Goal: Task Accomplishment & Management: Use online tool/utility

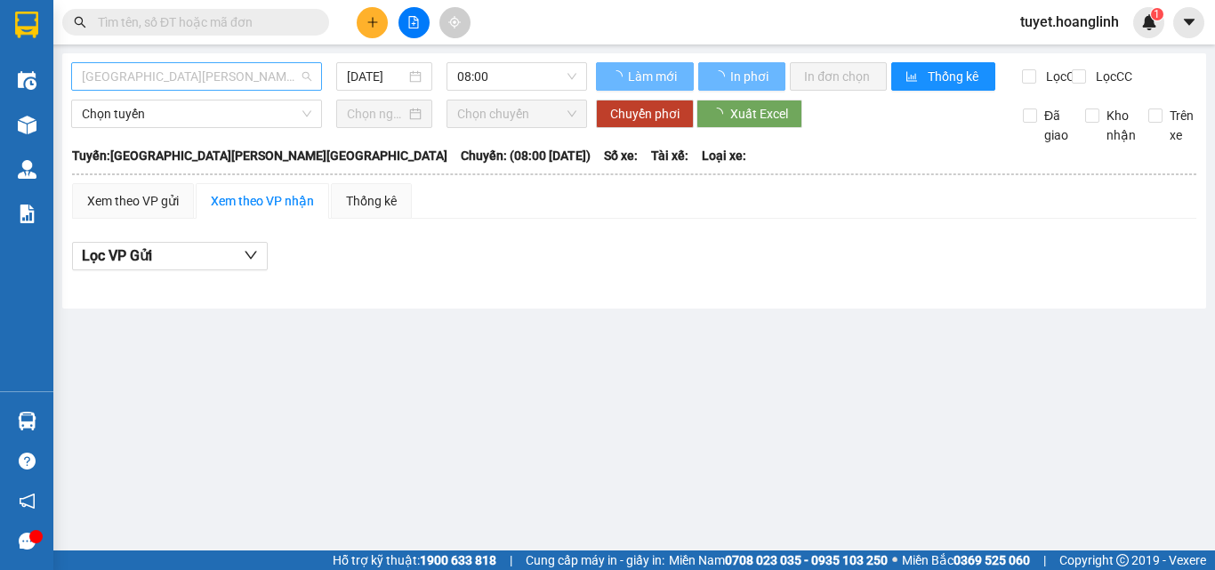
click at [254, 79] on span "[GEOGRAPHIC_DATA][PERSON_NAME][GEOGRAPHIC_DATA]" at bounding box center [197, 76] width 230 height 27
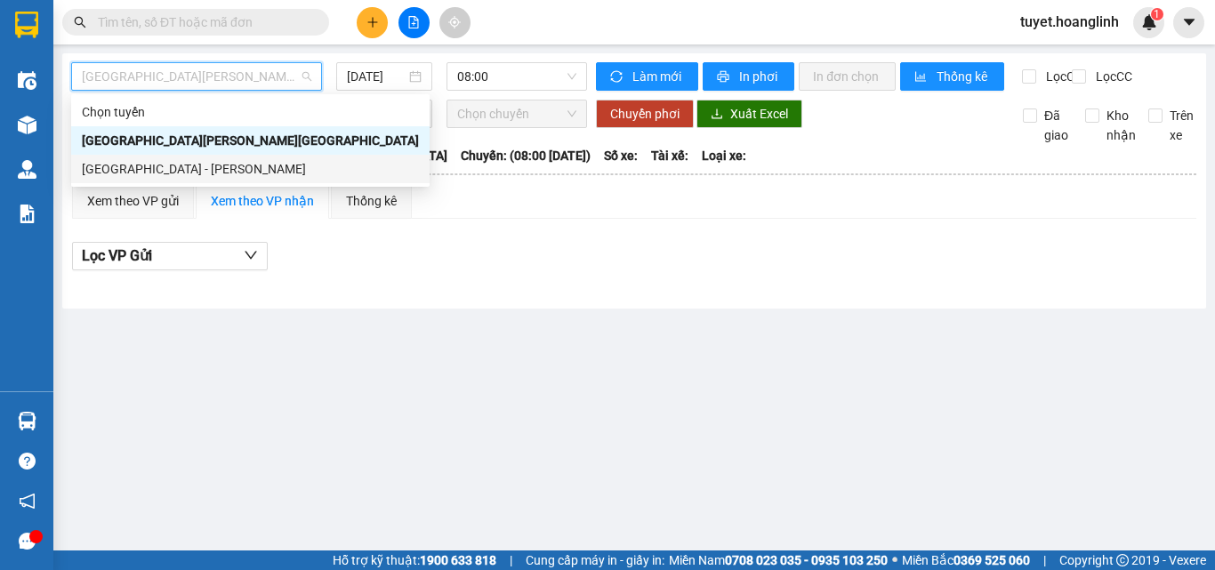
click at [265, 174] on div "[GEOGRAPHIC_DATA] - [PERSON_NAME]" at bounding box center [250, 169] width 337 height 20
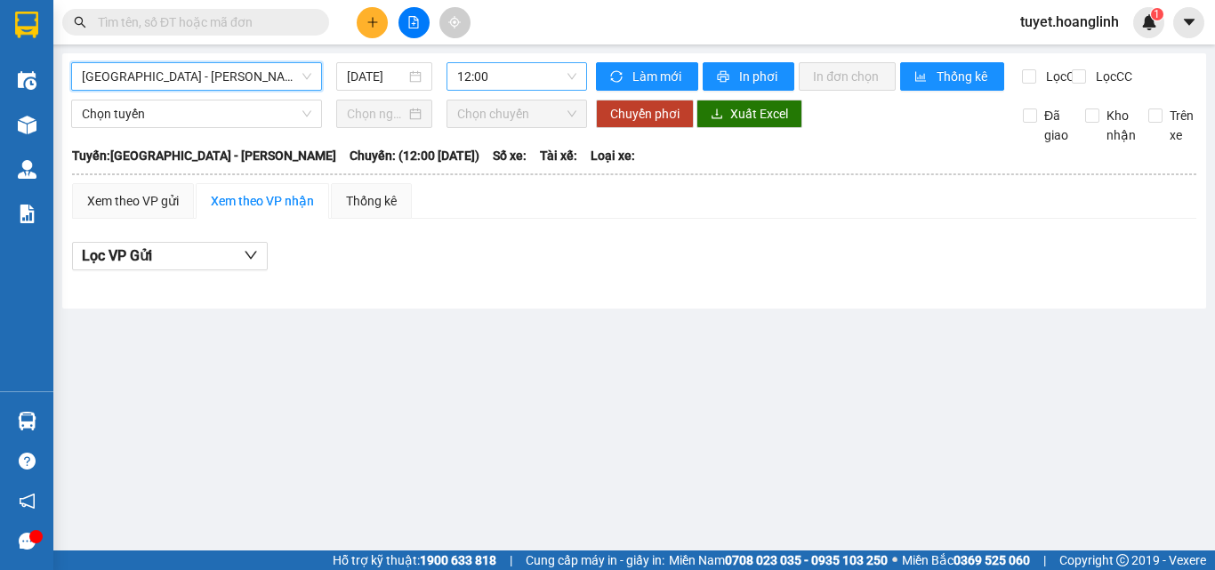
click at [538, 69] on span "12:00" at bounding box center [516, 76] width 119 height 27
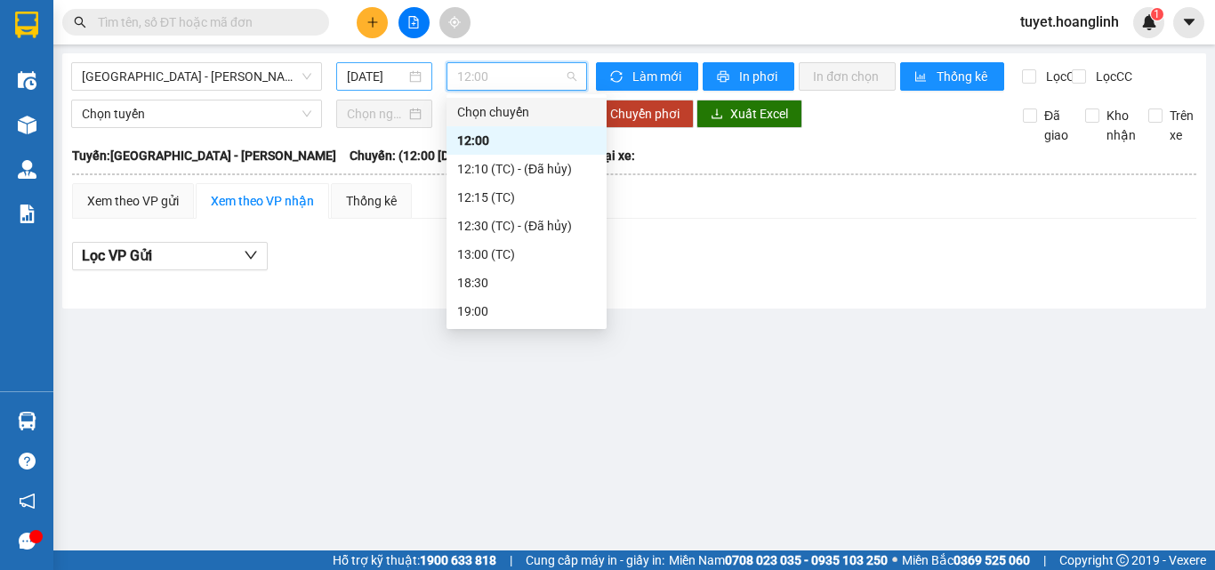
click at [361, 83] on input "[DATE]" at bounding box center [376, 77] width 59 height 20
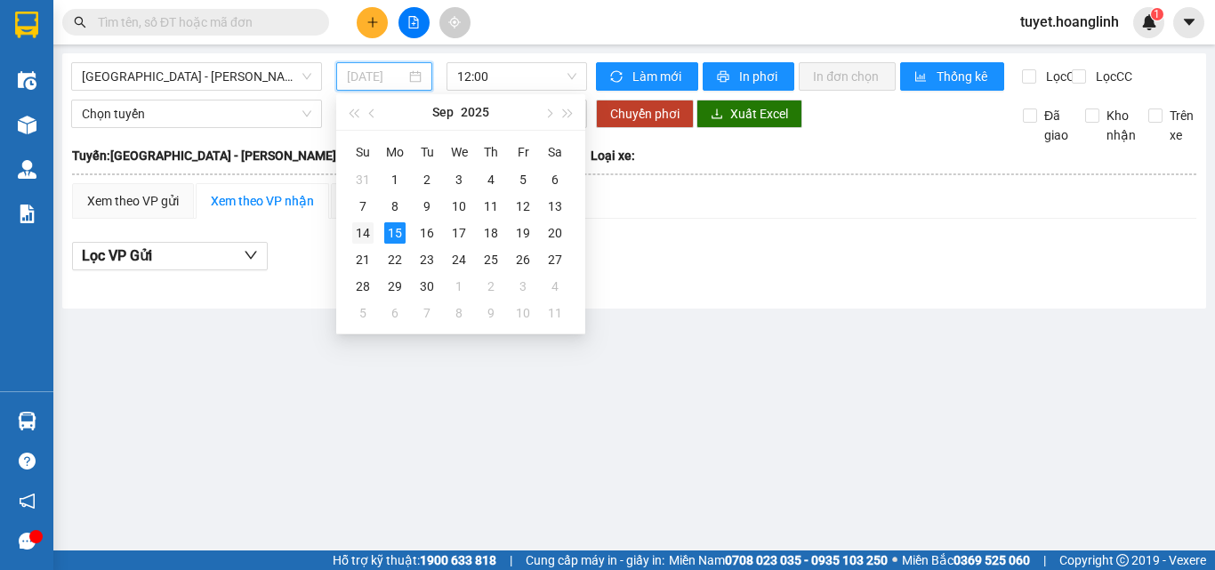
click at [366, 225] on div "14" at bounding box center [362, 232] width 21 height 21
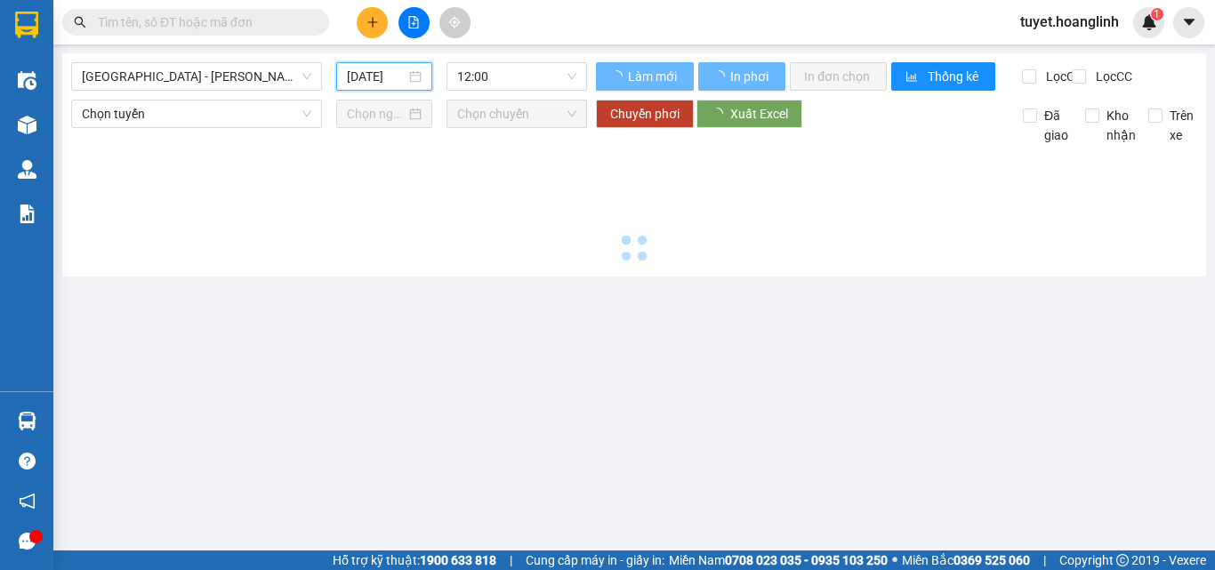
type input "[DATE]"
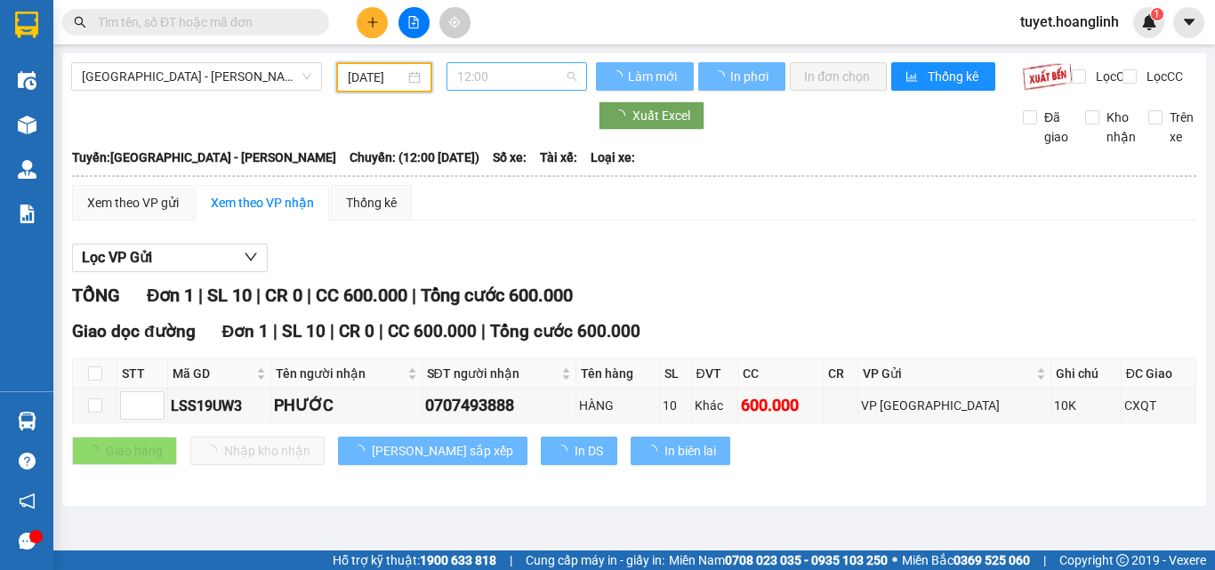
click at [537, 73] on span "12:00" at bounding box center [516, 76] width 119 height 27
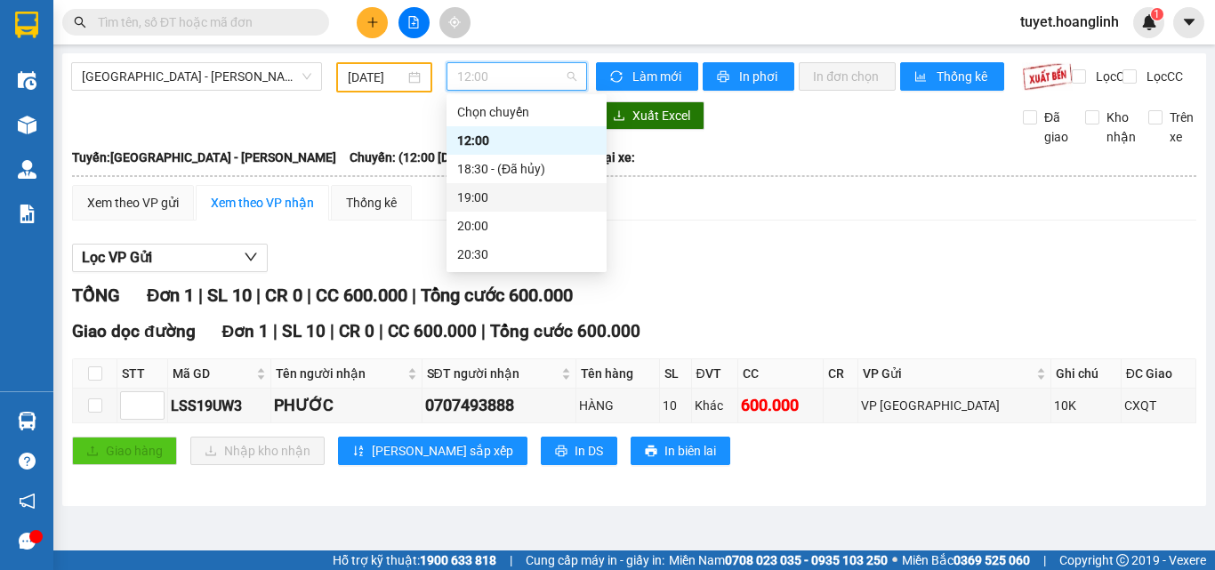
click at [513, 197] on div "19:00" at bounding box center [526, 198] width 139 height 20
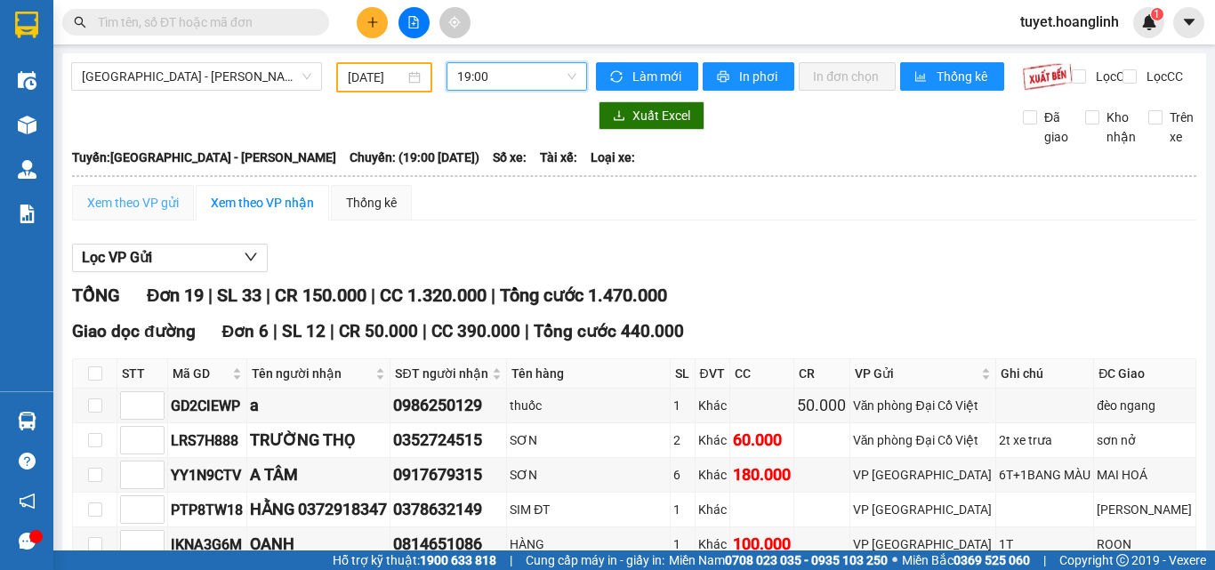
click at [162, 205] on div "Xem theo VP gửi" at bounding box center [133, 203] width 122 height 36
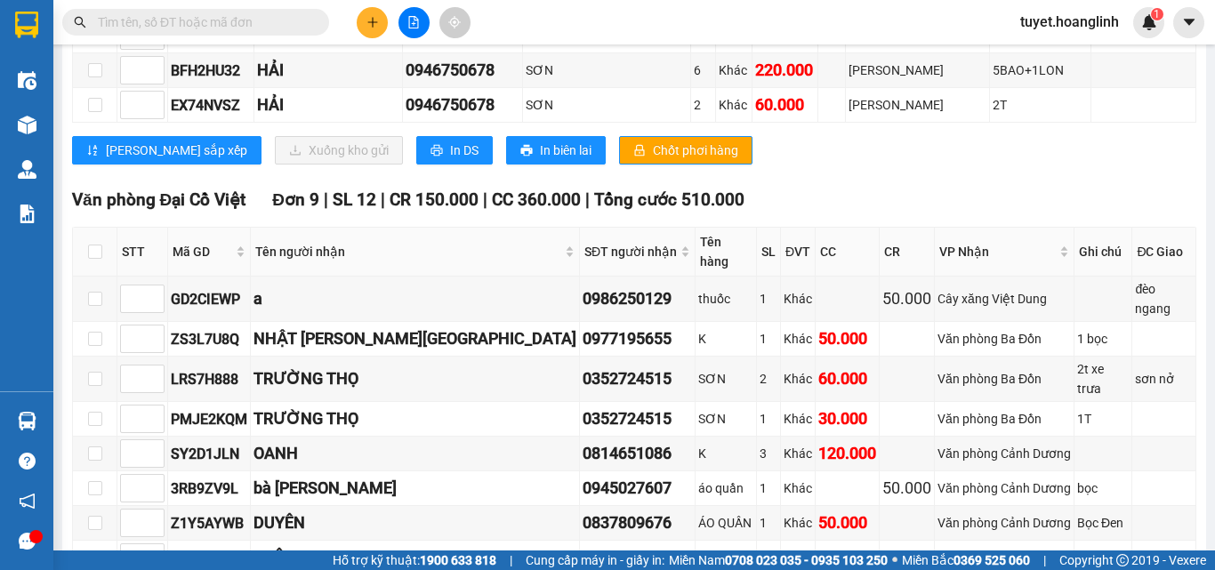
scroll to position [623, 0]
